Goal: Task Accomplishment & Management: Use online tool/utility

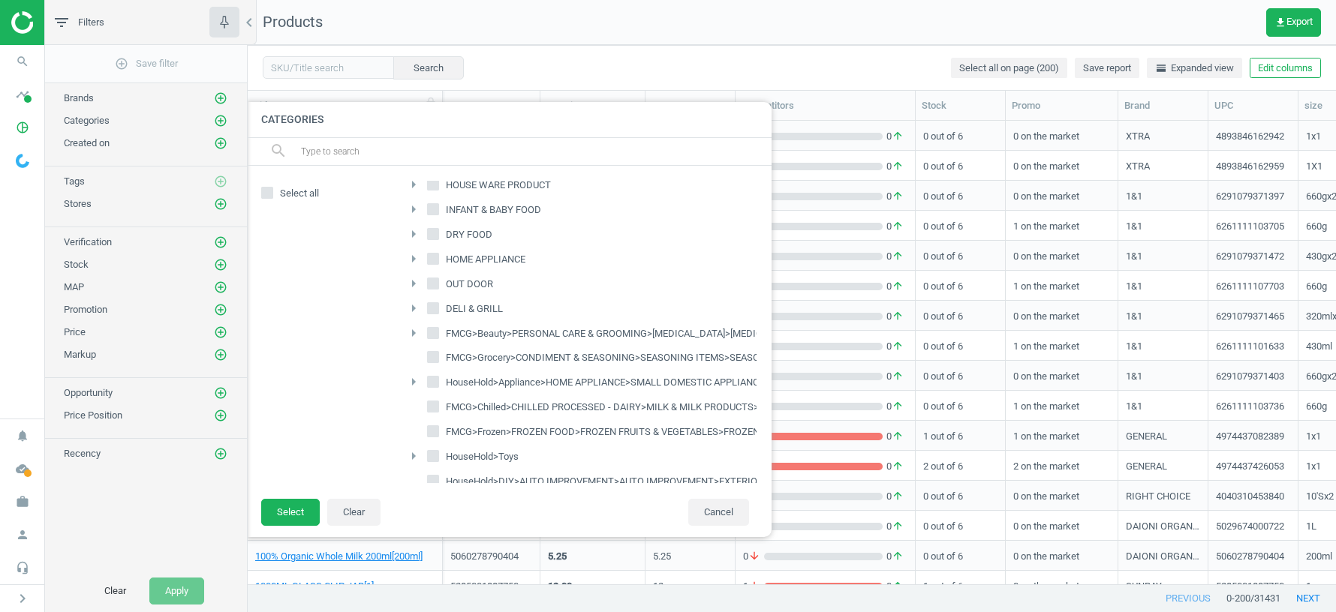
scroll to position [464, 1088]
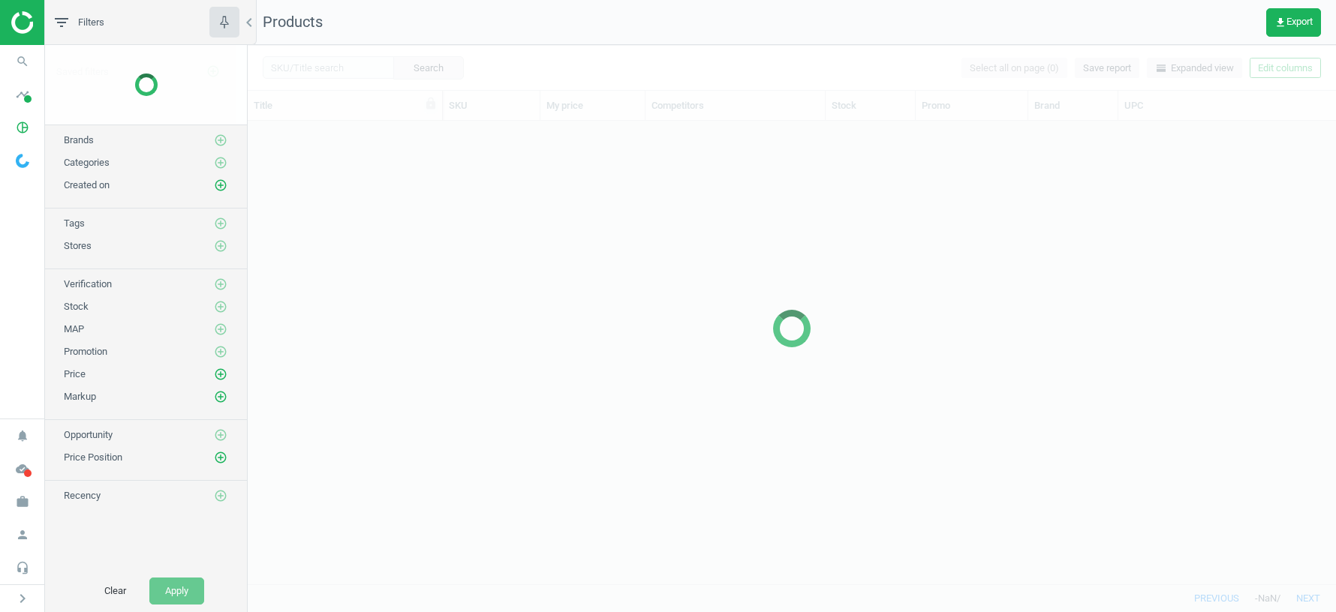
scroll to position [464, 1088]
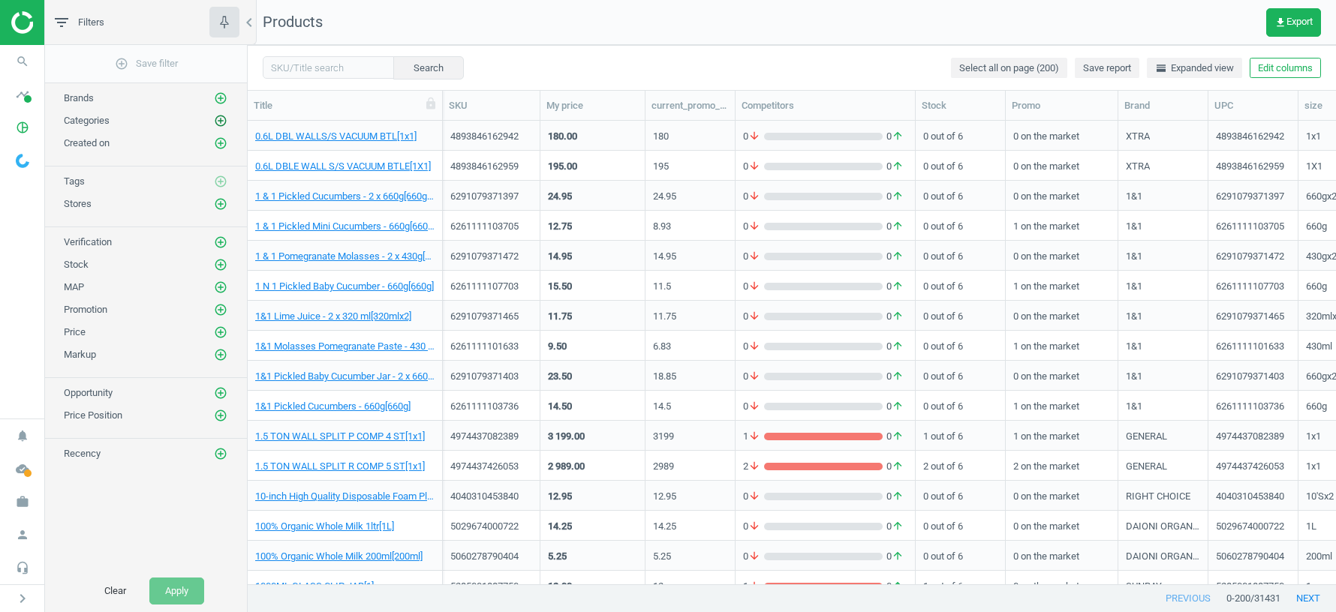
click at [221, 122] on icon "add_circle_outline" at bounding box center [221, 121] width 14 height 14
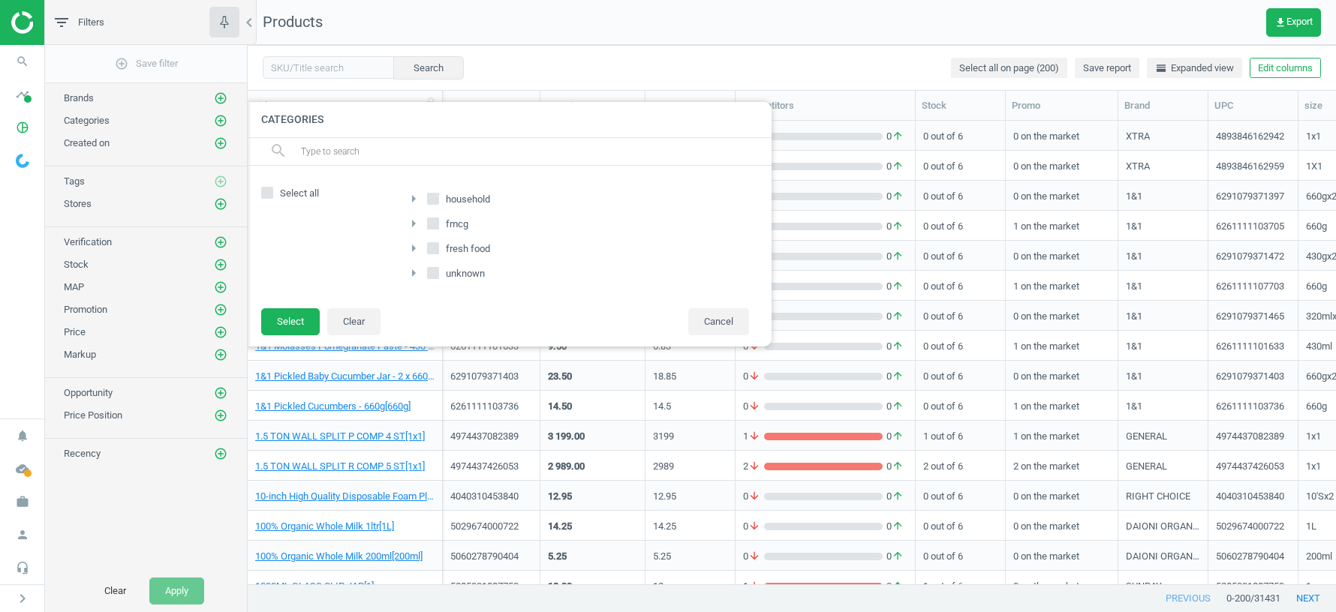
click at [414, 223] on icon "arrow_right" at bounding box center [414, 224] width 18 height 18
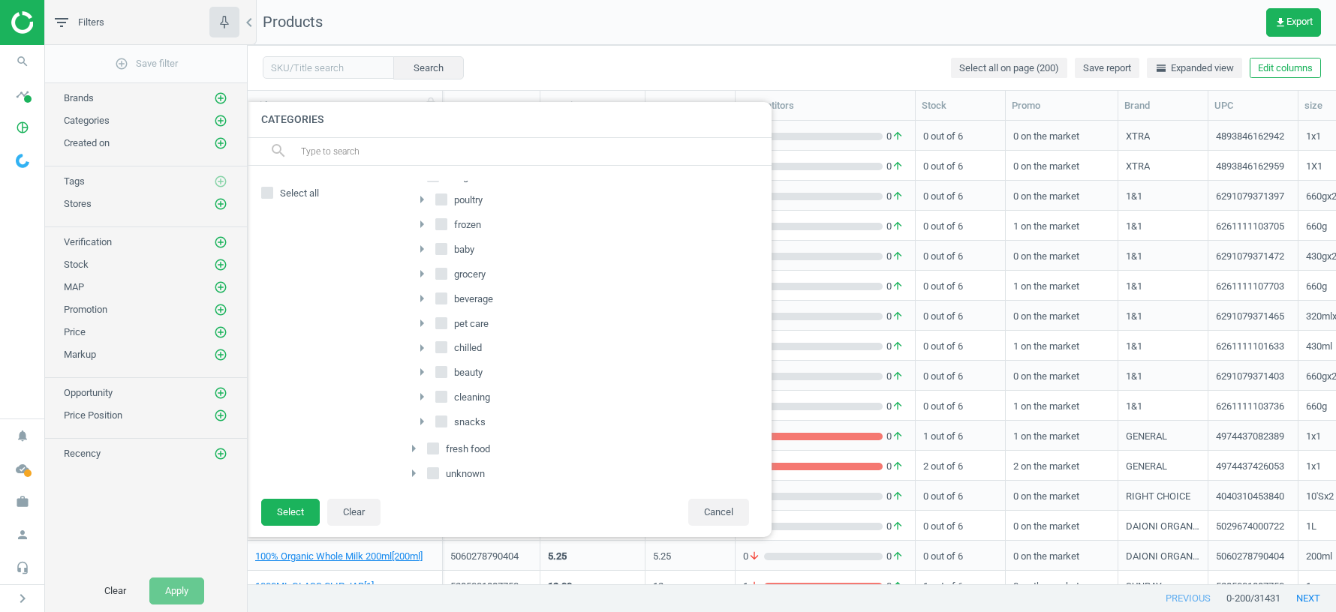
scroll to position [0, 0]
click at [414, 224] on icon "arrow_drop_down" at bounding box center [414, 224] width 18 height 18
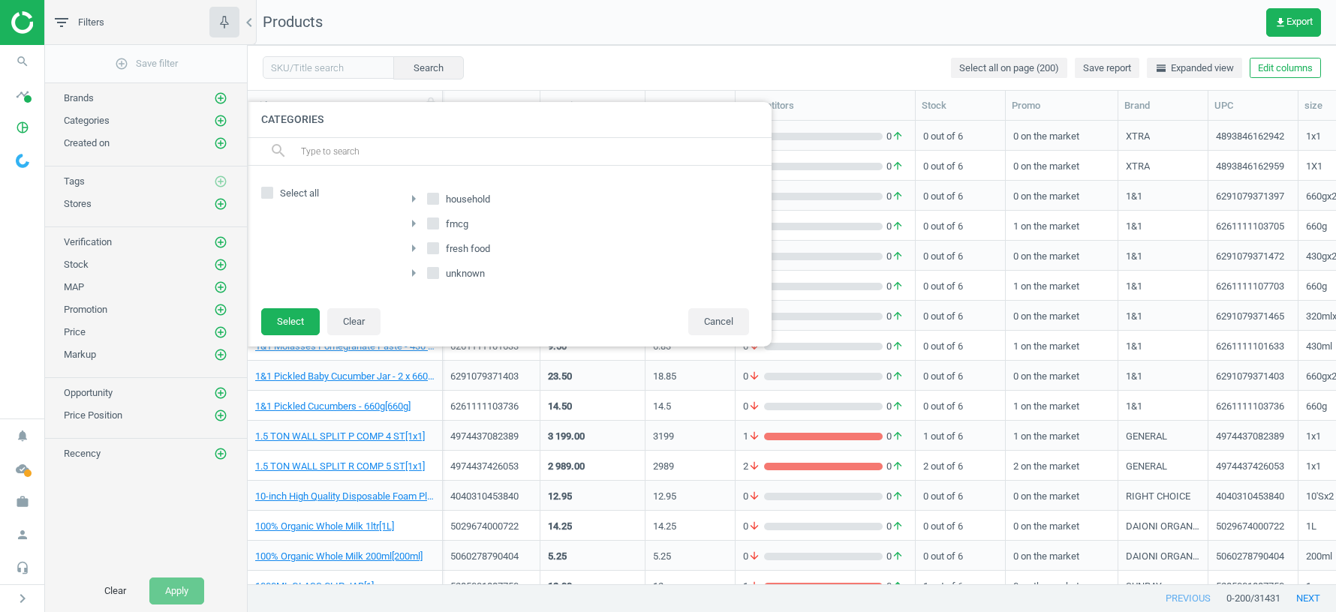
click at [413, 274] on icon "arrow_right" at bounding box center [414, 273] width 18 height 18
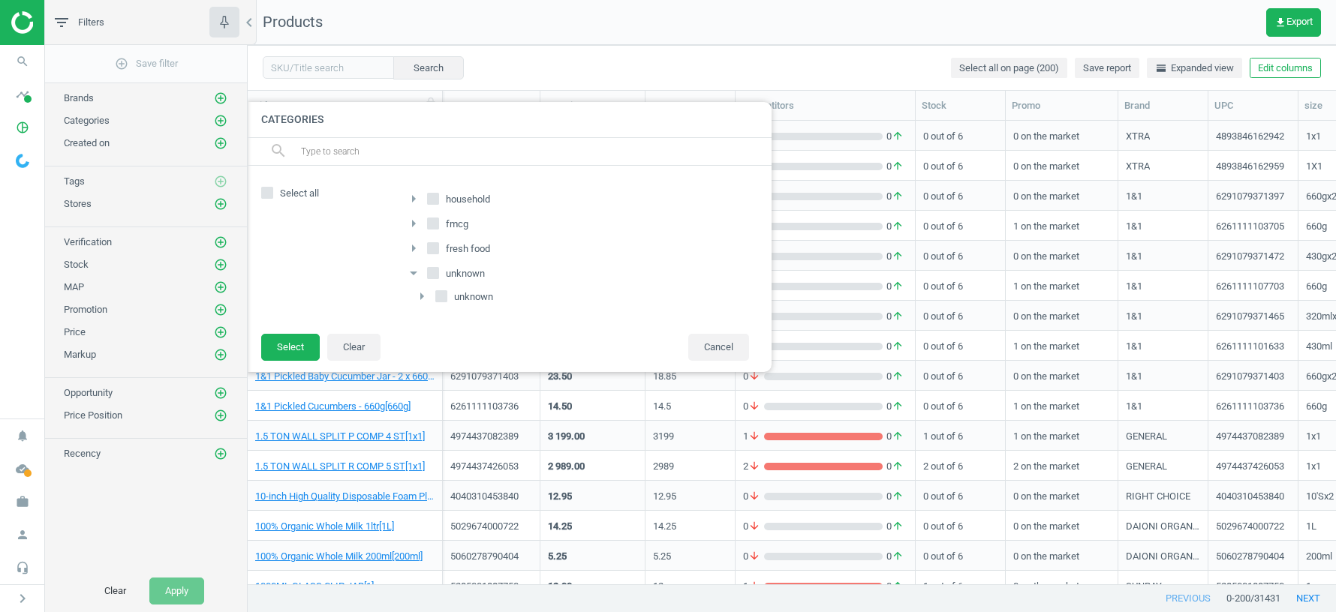
click at [413, 274] on icon "arrow_drop_down" at bounding box center [414, 273] width 18 height 18
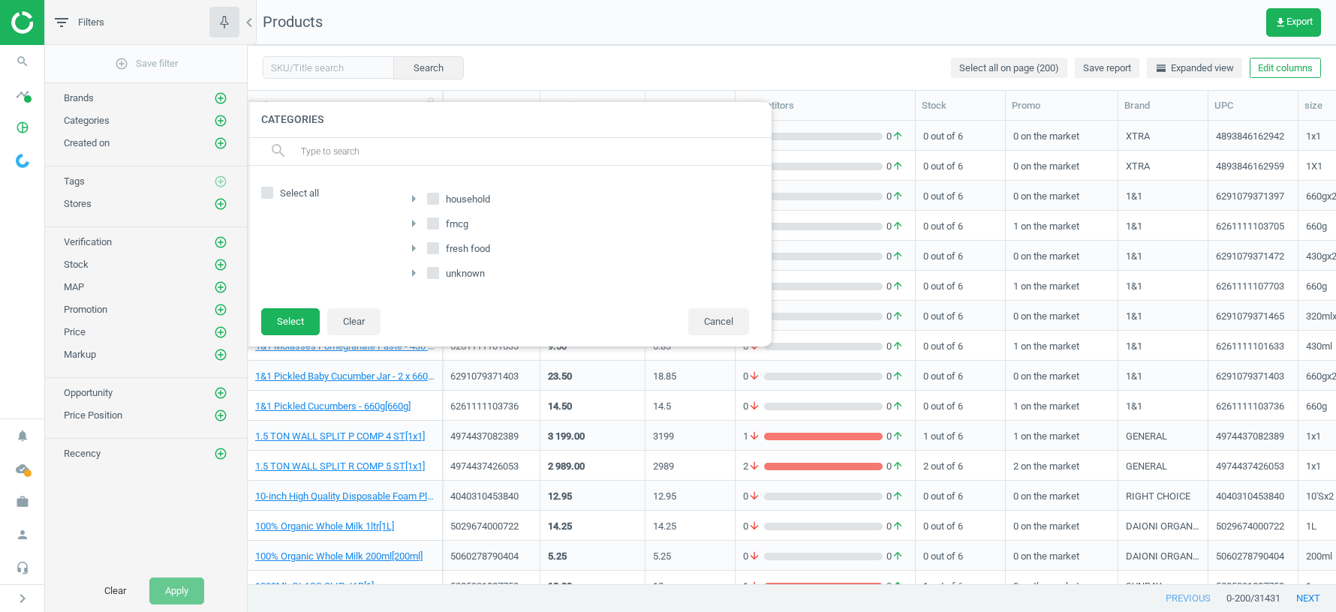
click at [414, 218] on icon "arrow_right" at bounding box center [414, 224] width 18 height 18
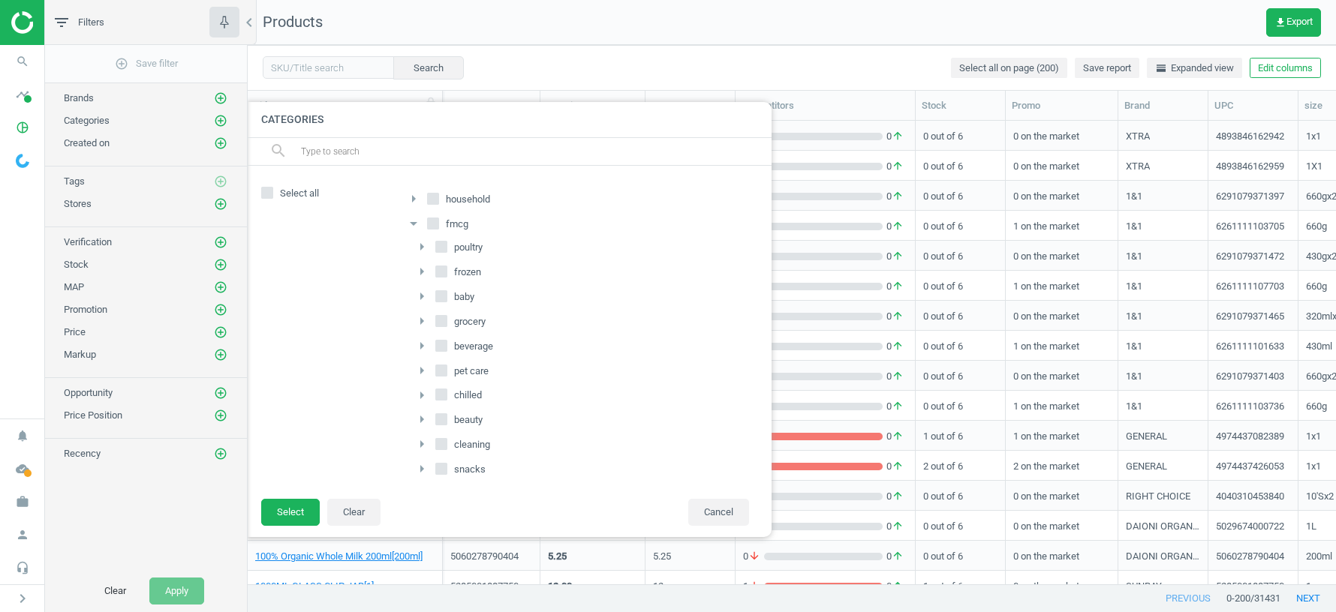
click at [415, 224] on icon "arrow_drop_down" at bounding box center [414, 224] width 18 height 18
